Goal: Transaction & Acquisition: Purchase product/service

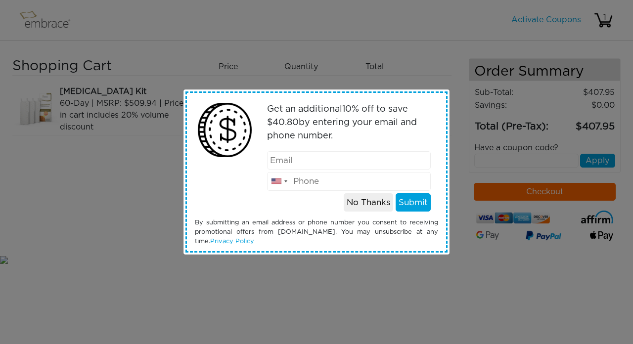
click at [365, 198] on button "No Thanks" at bounding box center [367, 202] width 49 height 19
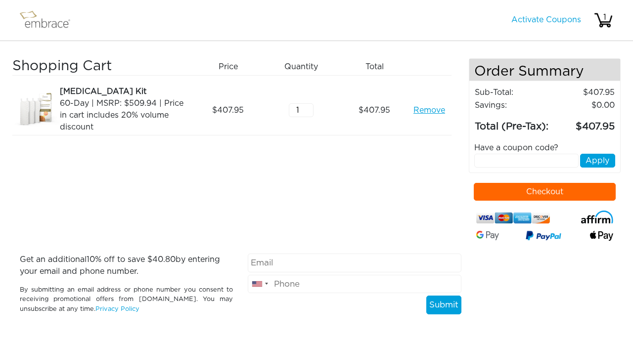
click at [490, 168] on input "text" at bounding box center [526, 161] width 104 height 14
type input "welcome10"
click at [590, 168] on button "Apply" at bounding box center [597, 161] width 35 height 14
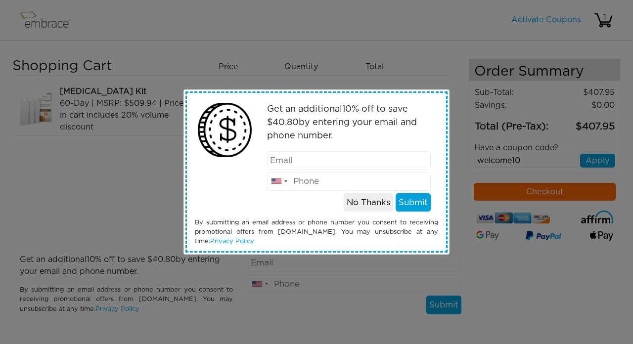
click at [369, 203] on button "No Thanks" at bounding box center [367, 202] width 49 height 19
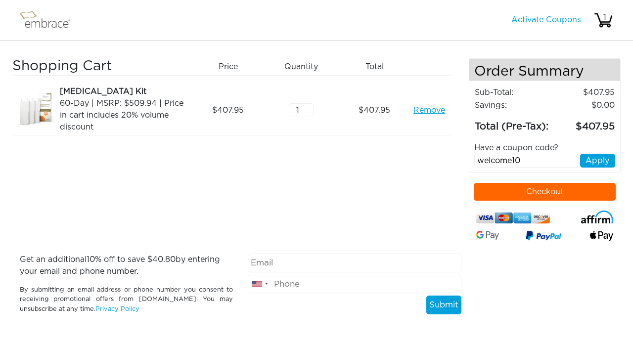
click at [593, 168] on button "Apply" at bounding box center [597, 161] width 35 height 14
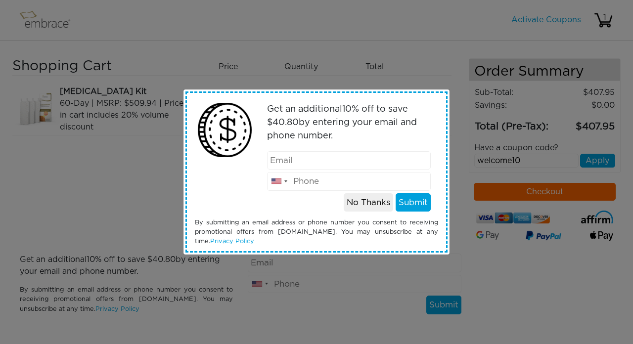
type input "[EMAIL_ADDRESS][DOMAIN_NAME]"
type input "3105009412"
click at [409, 204] on button "Submit" at bounding box center [412, 202] width 35 height 19
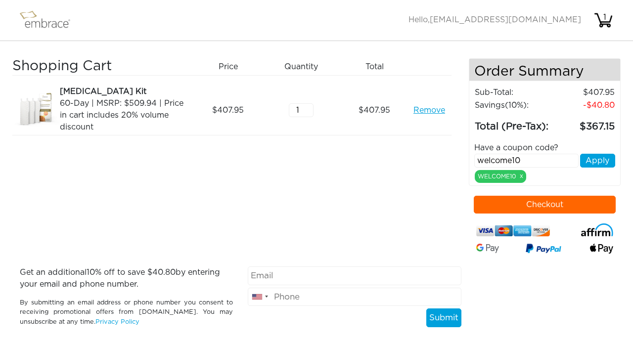
drag, startPoint x: 524, startPoint y: 173, endPoint x: 428, endPoint y: 173, distance: 96.4
click at [428, 173] on div "Shopping Cart Price Quantity Qty Total [MEDICAL_DATA] Kit 60-Day | MSRP: $509.9…" at bounding box center [316, 162] width 608 height 208
paste input "STACKANDSAVE"
type input "STACKANDSAVE"
click at [598, 168] on button "Apply" at bounding box center [597, 161] width 35 height 14
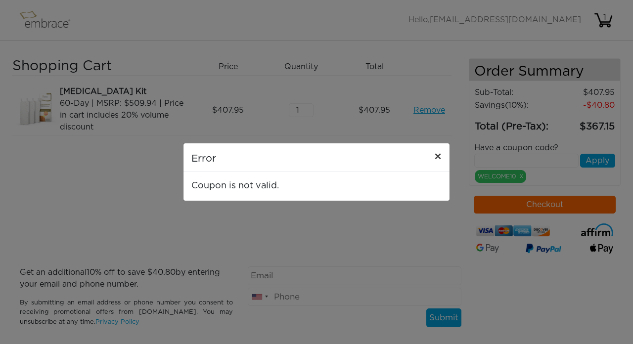
click at [439, 154] on span "×" at bounding box center [437, 157] width 7 height 12
